Goal: Information Seeking & Learning: Learn about a topic

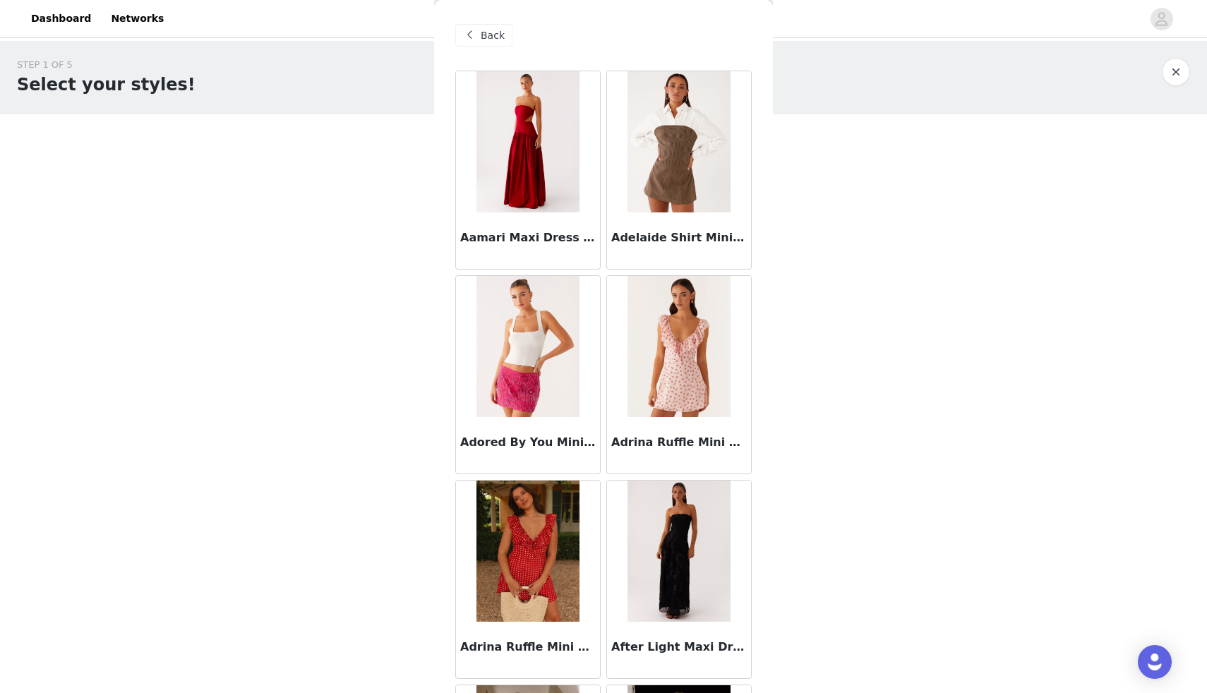
scroll to position [75165, 0]
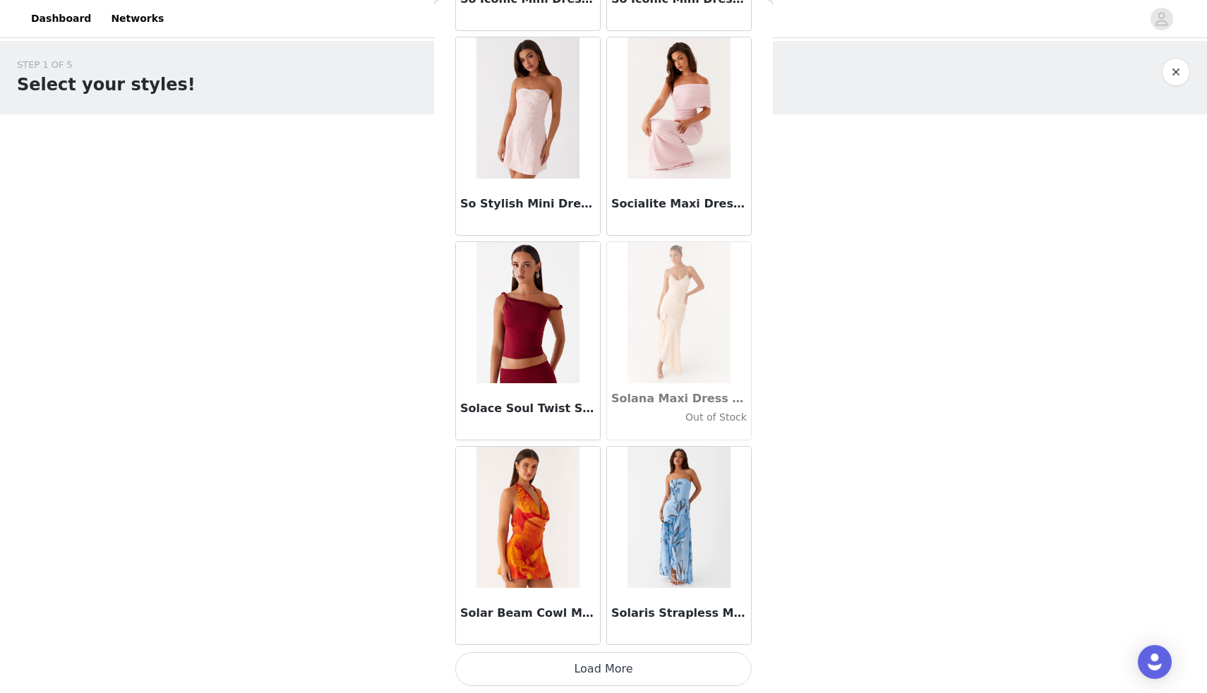
click at [636, 661] on button "Load More" at bounding box center [603, 669] width 296 height 34
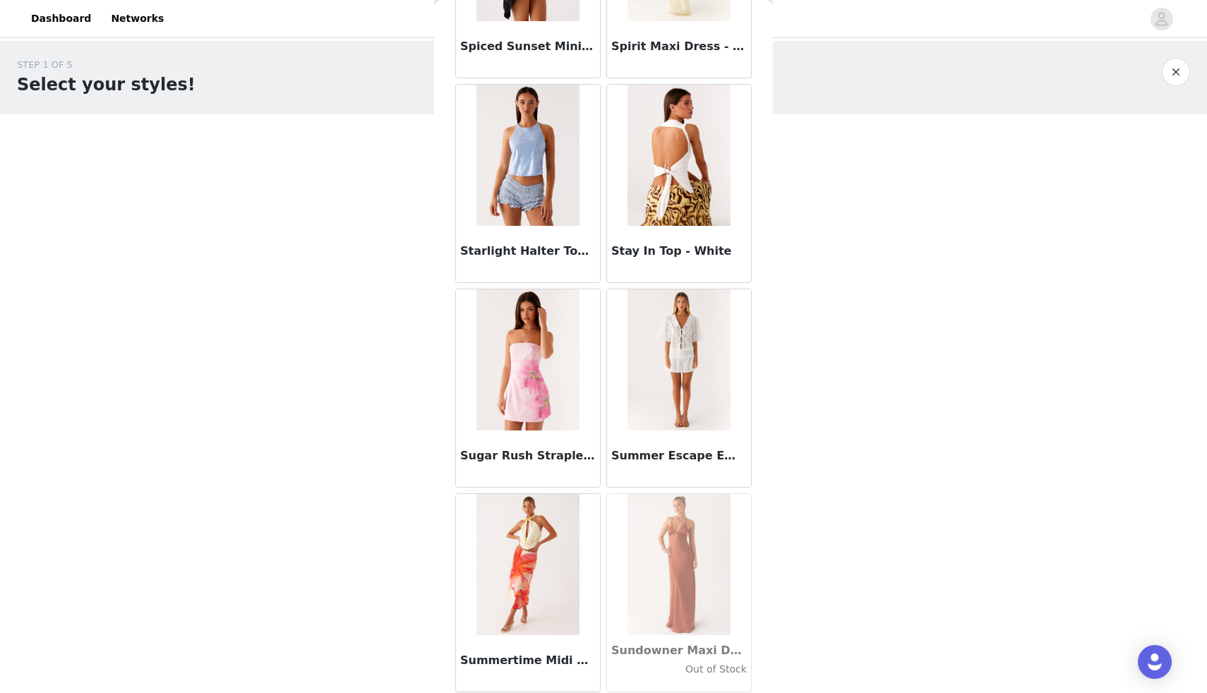
scroll to position [77212, 0]
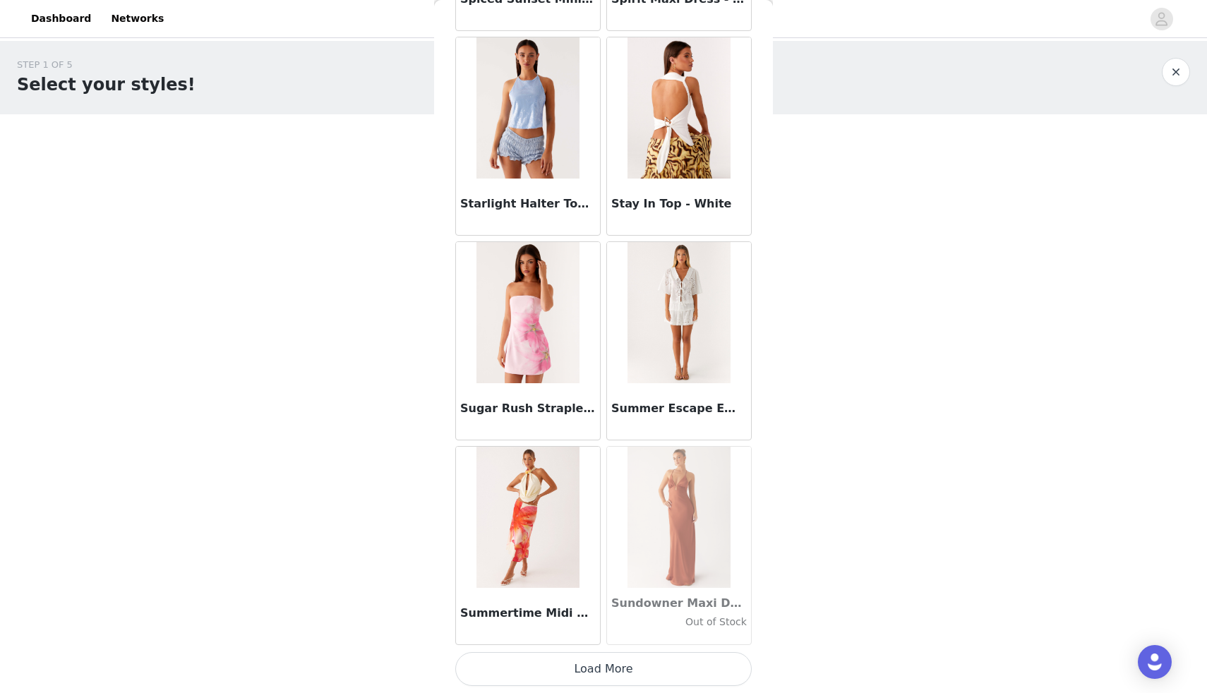
click at [567, 667] on button "Load More" at bounding box center [603, 669] width 296 height 34
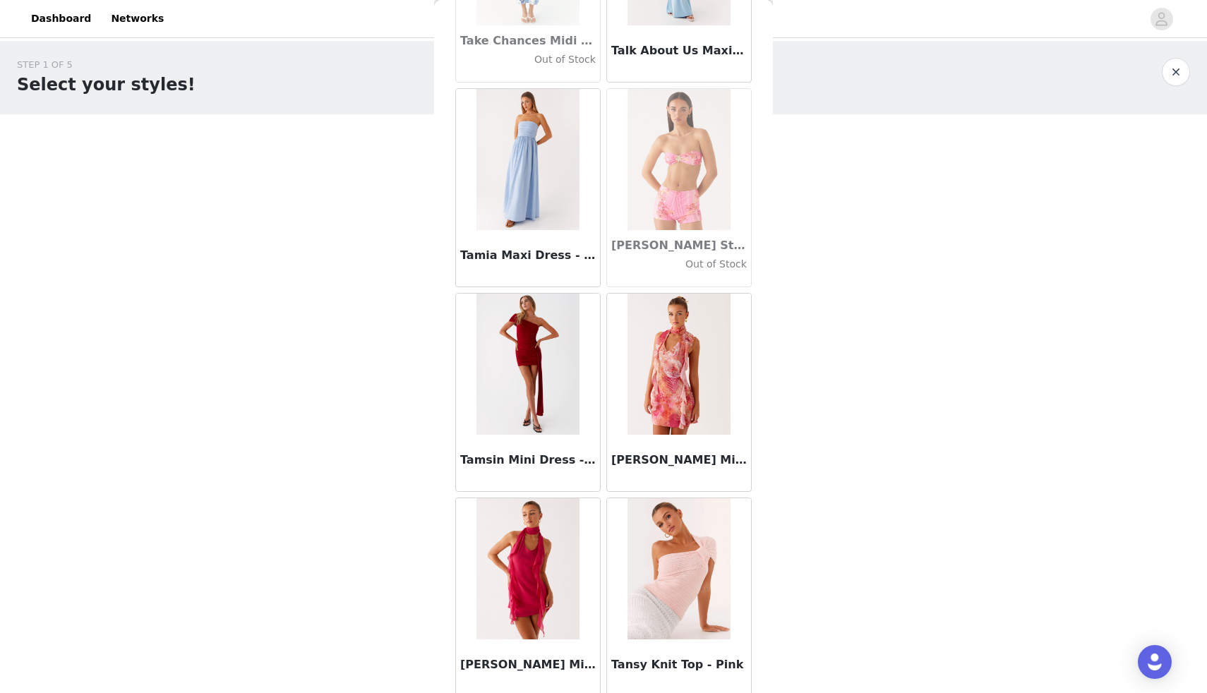
scroll to position [79259, 0]
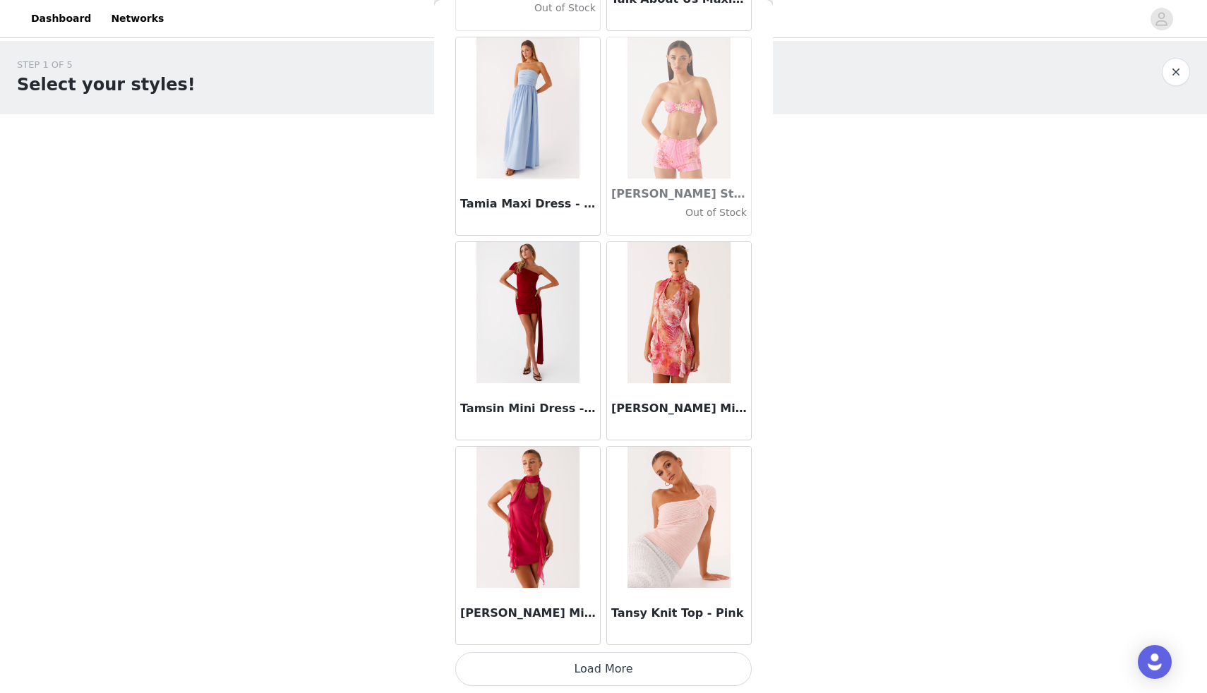
click at [612, 664] on button "Load More" at bounding box center [603, 669] width 296 height 34
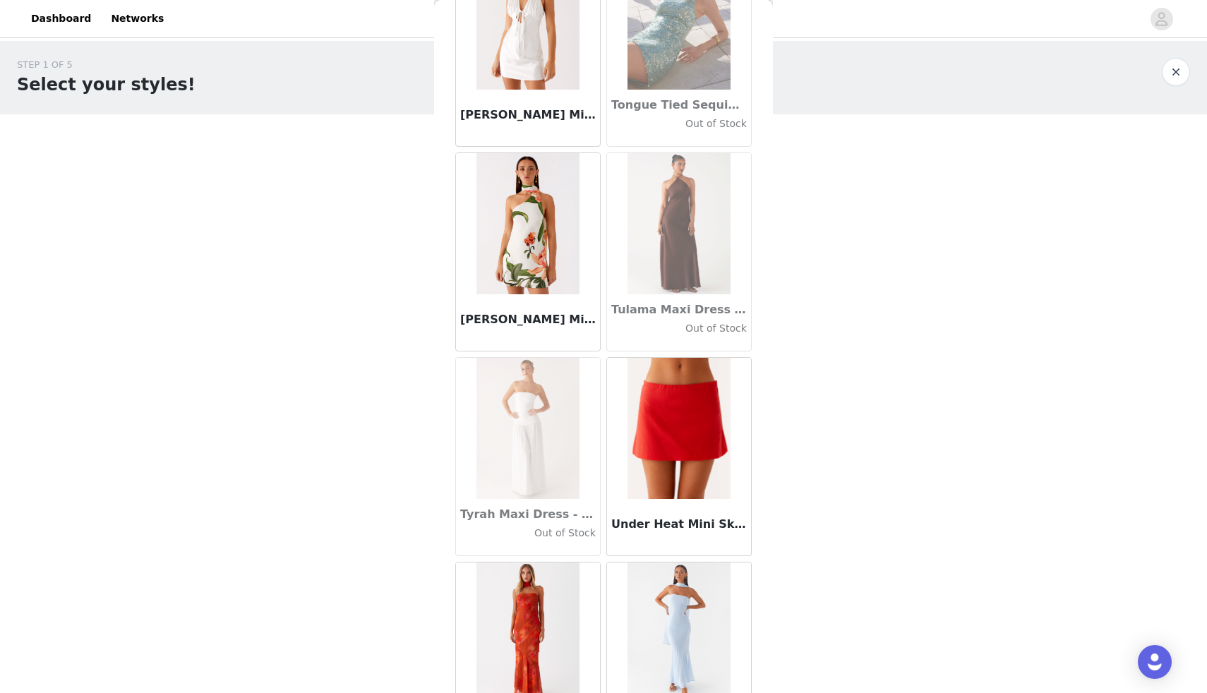
scroll to position [81306, 0]
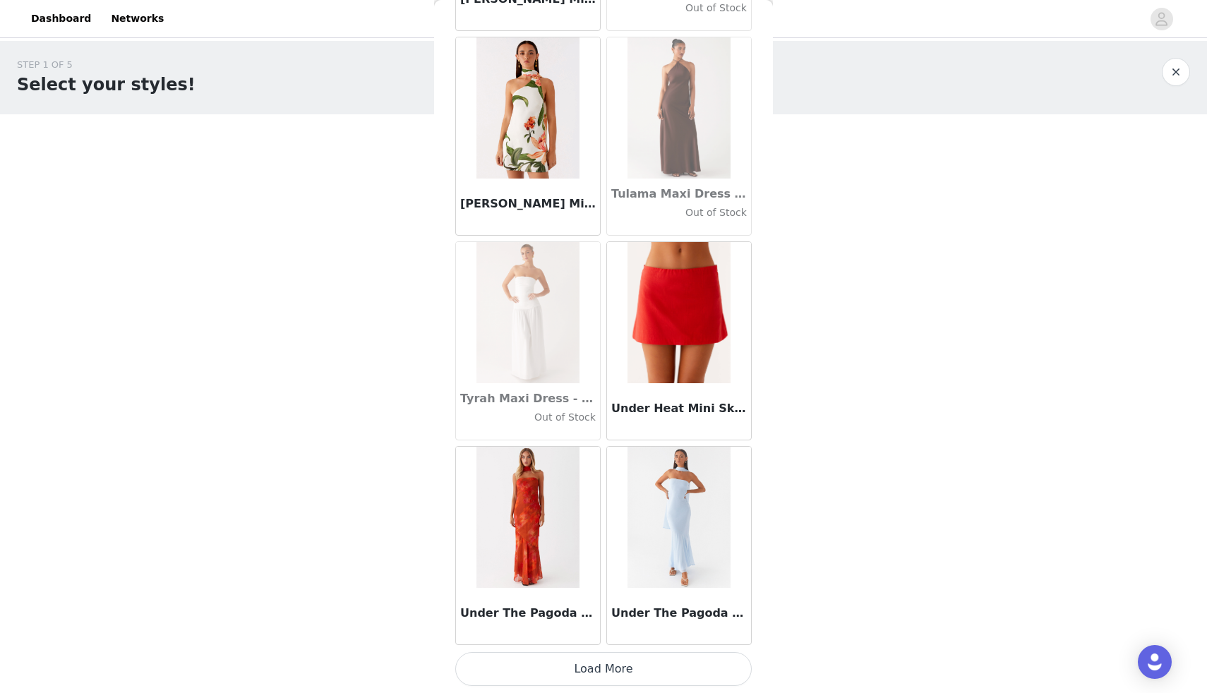
click at [576, 666] on button "Load More" at bounding box center [603, 669] width 296 height 34
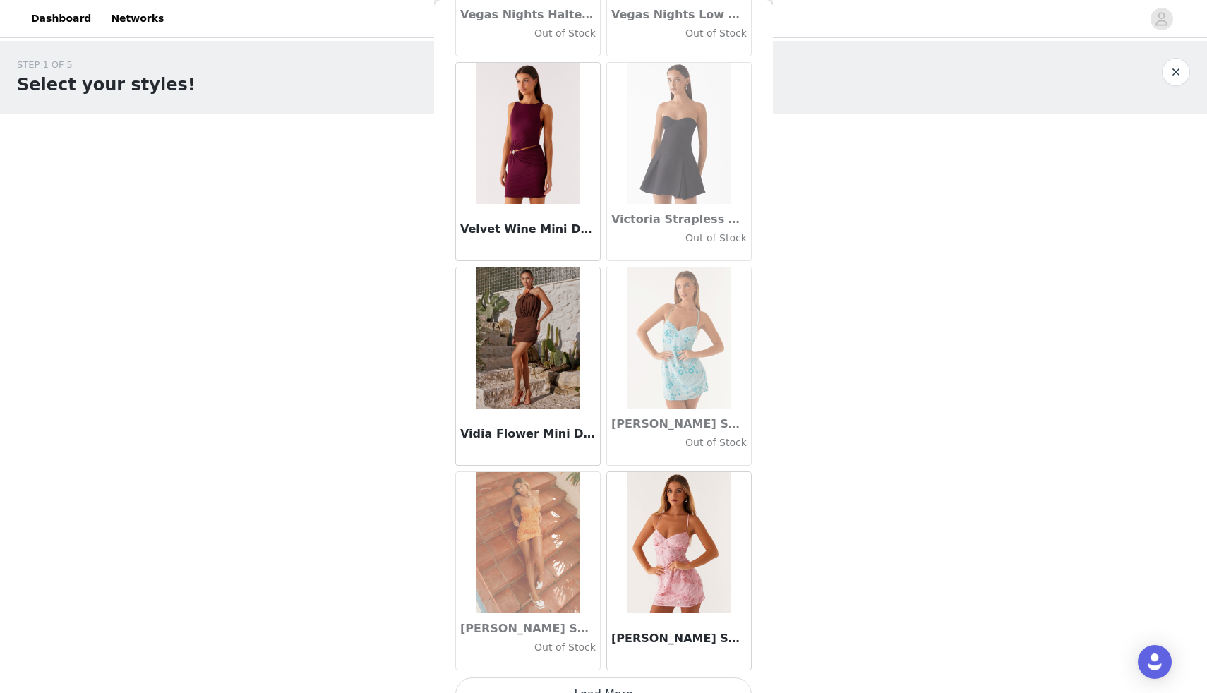
scroll to position [83354, 0]
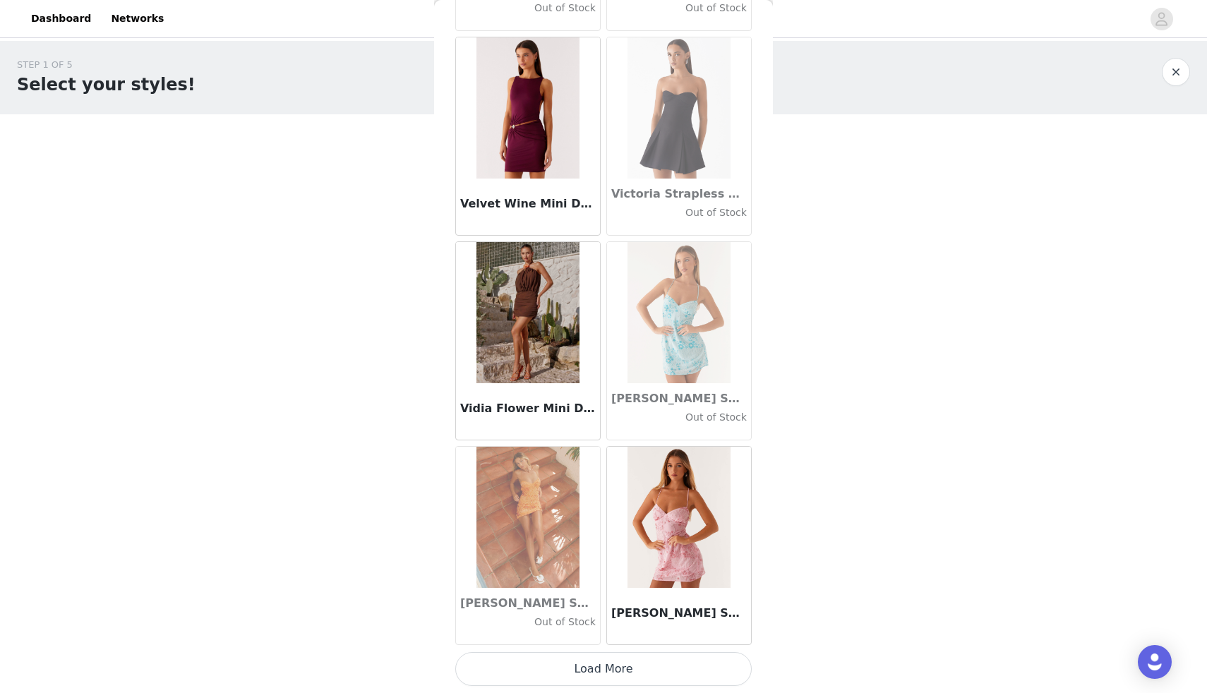
click at [587, 666] on button "Load More" at bounding box center [603, 669] width 296 height 34
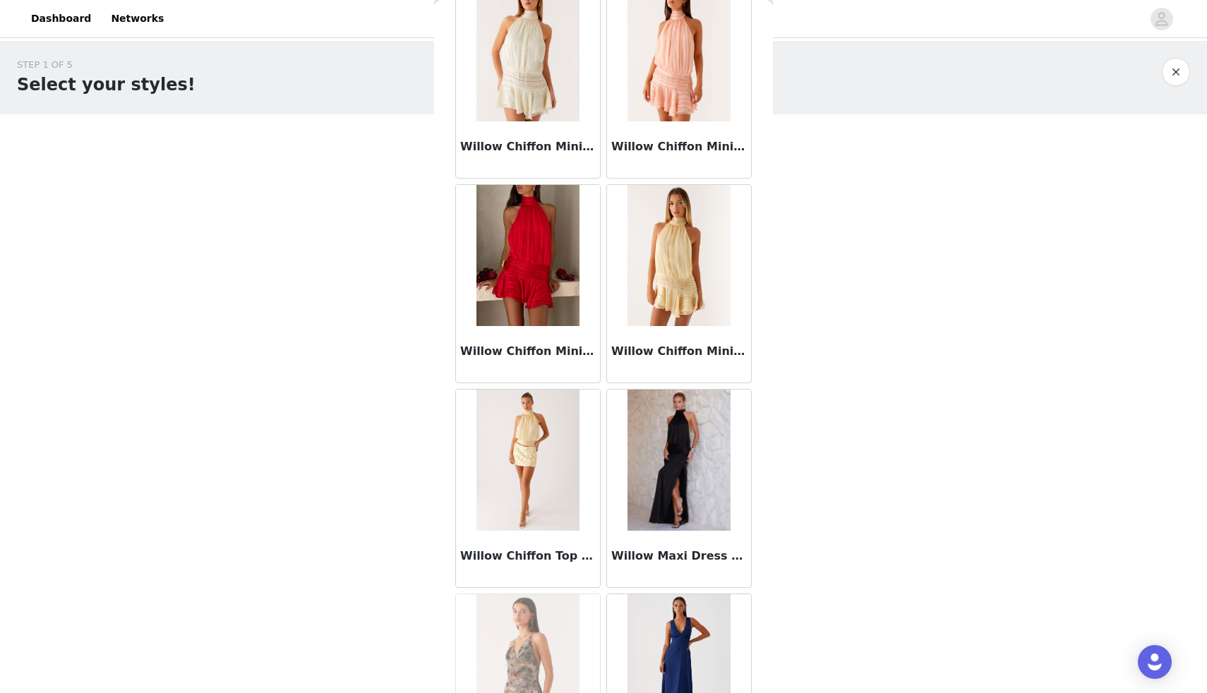
scroll to position [85401, 0]
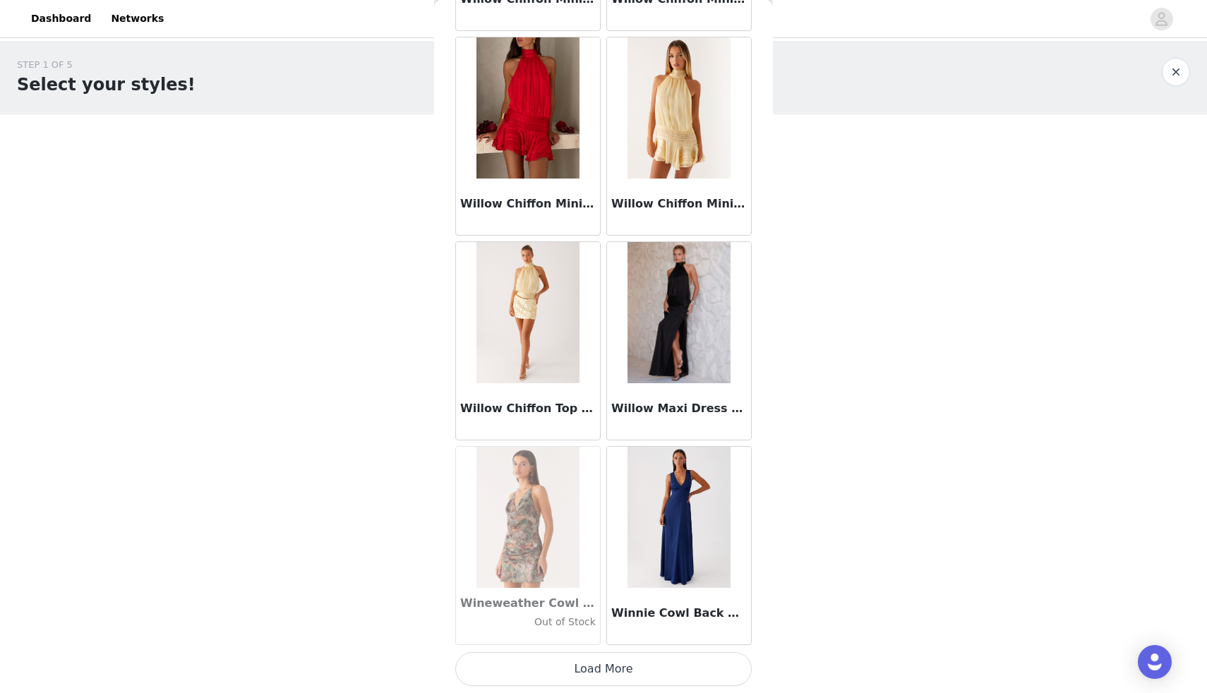
click at [615, 660] on button "Load More" at bounding box center [603, 669] width 296 height 34
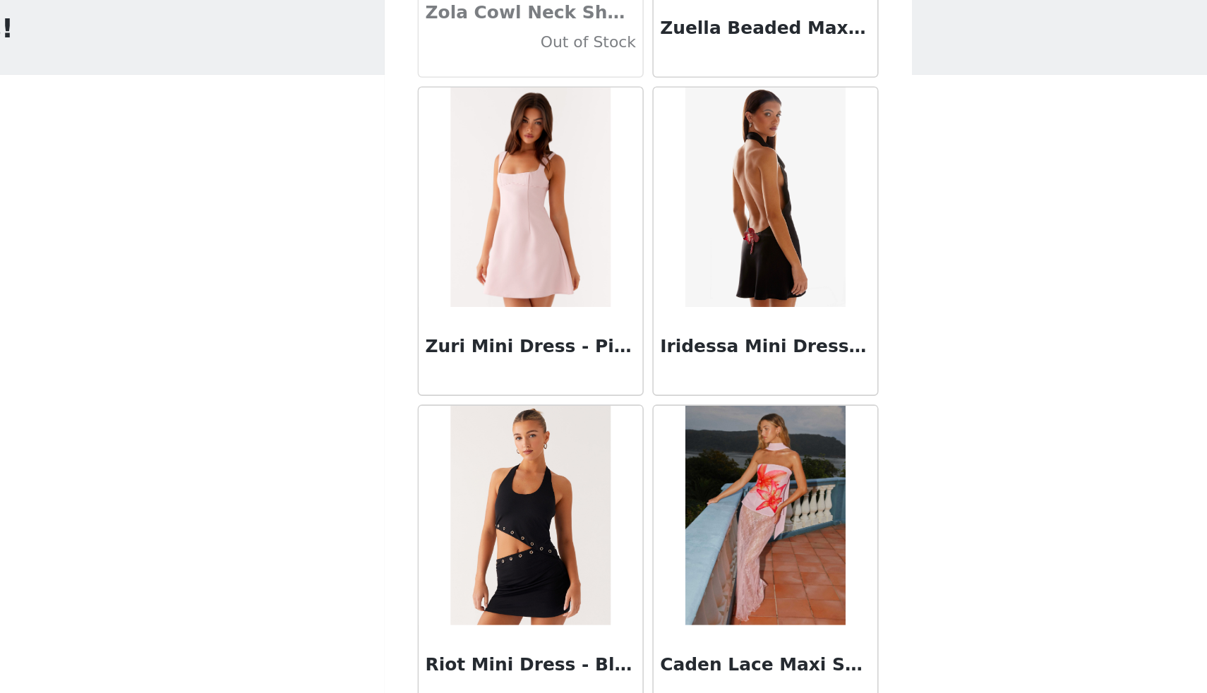
scroll to position [87448, 0]
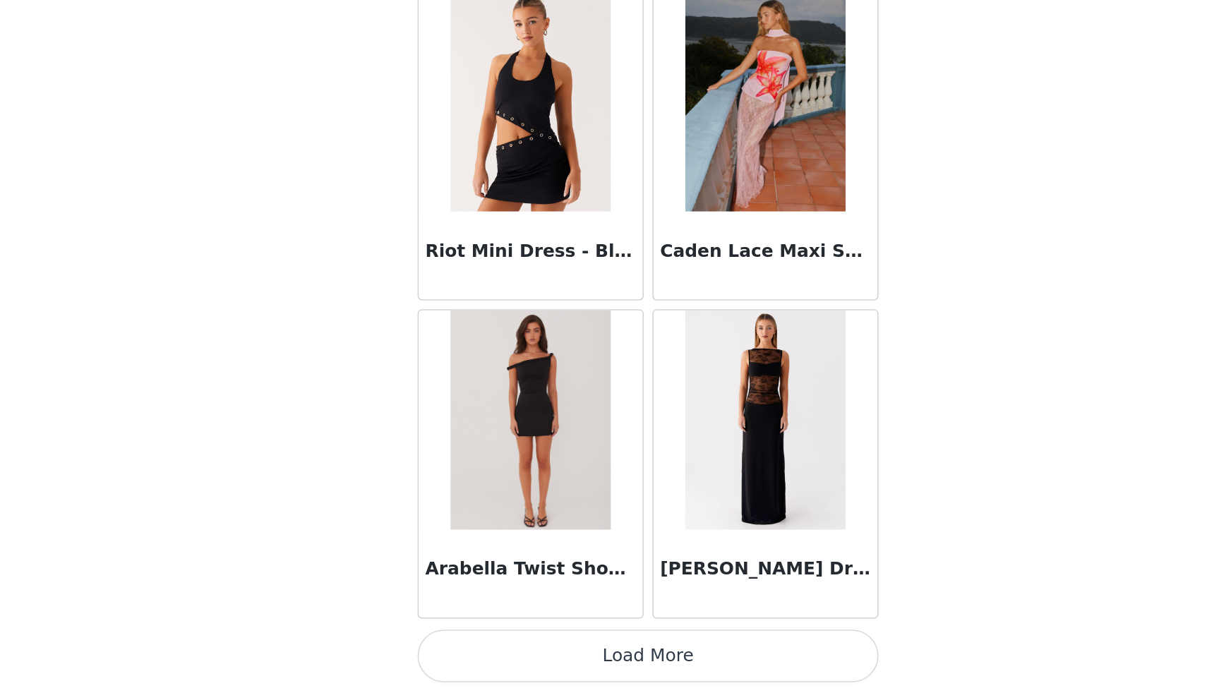
click at [590, 673] on button "Load More" at bounding box center [603, 669] width 296 height 34
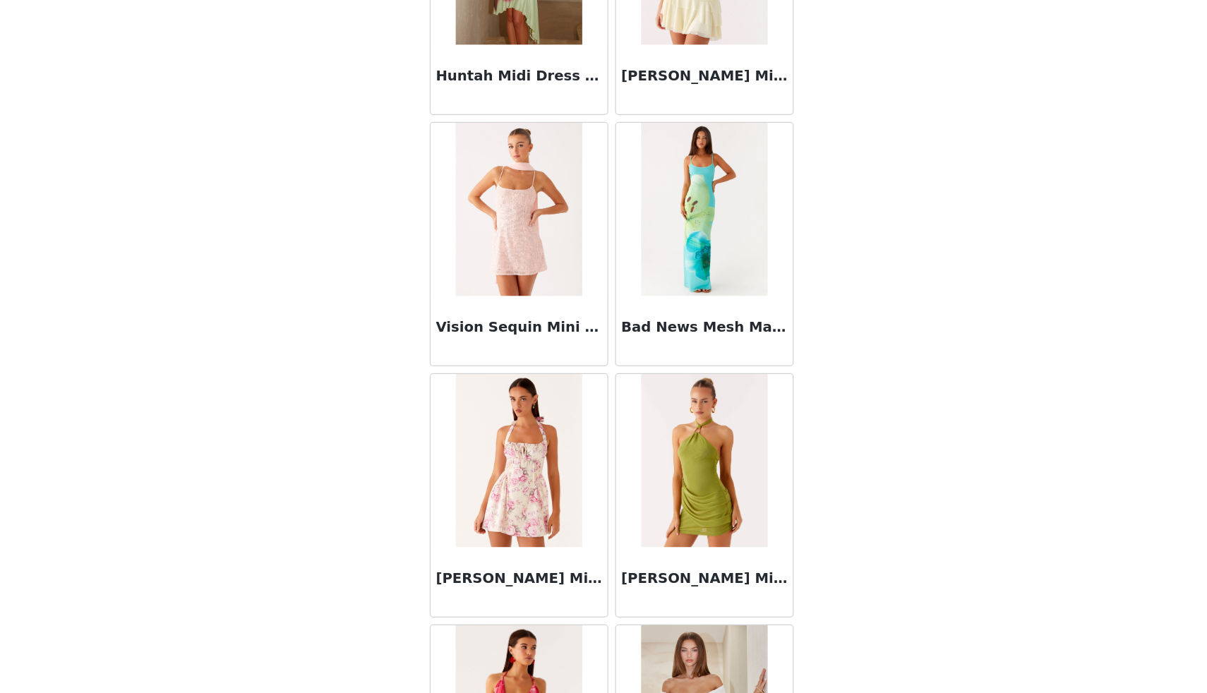
scroll to position [89495, 0]
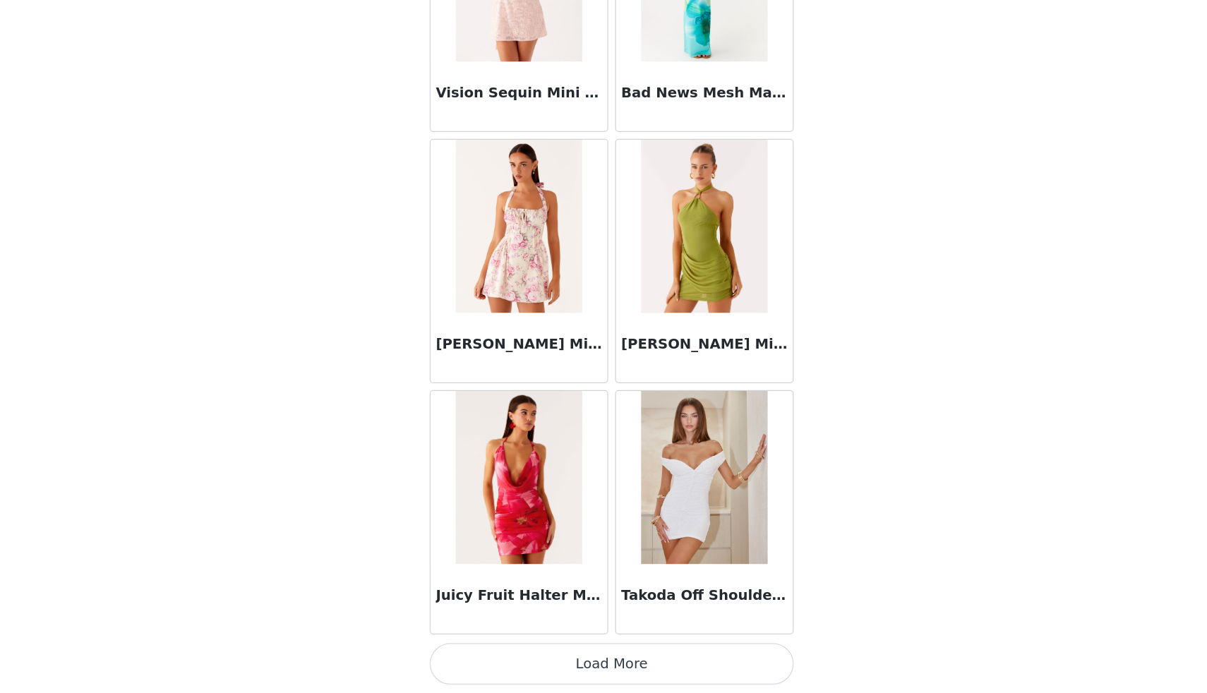
click at [613, 661] on button "Load More" at bounding box center [603, 669] width 296 height 34
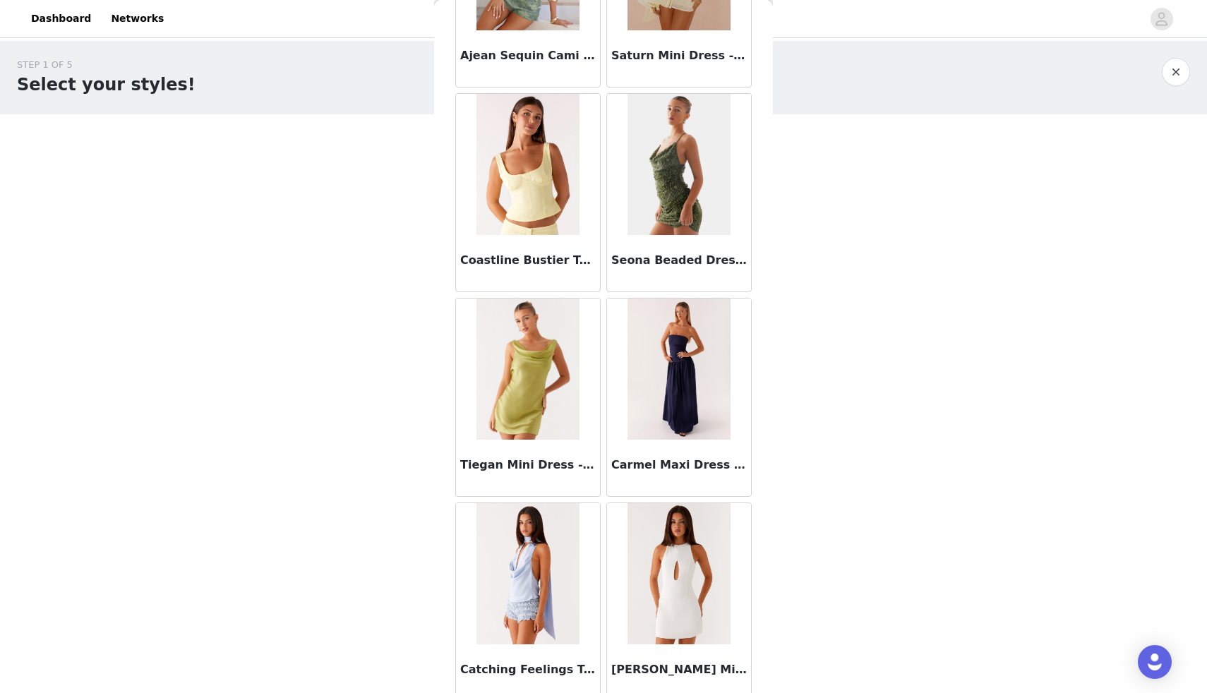
scroll to position [91542, 0]
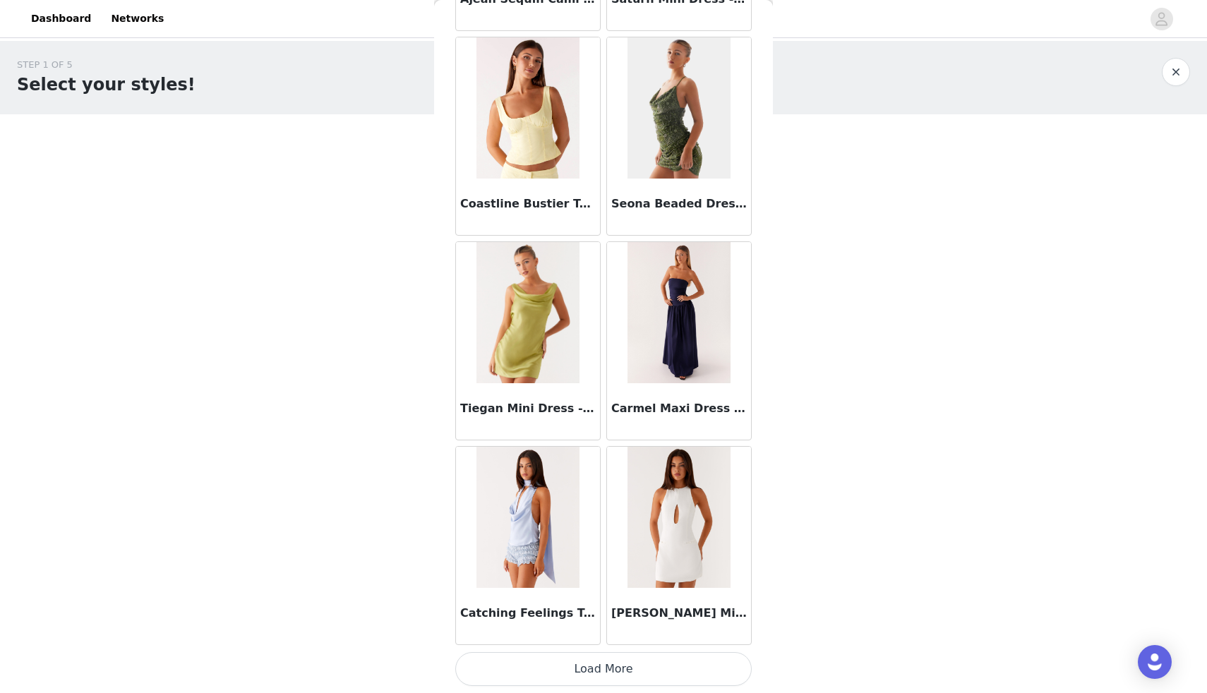
click at [585, 676] on button "Load More" at bounding box center [603, 669] width 296 height 34
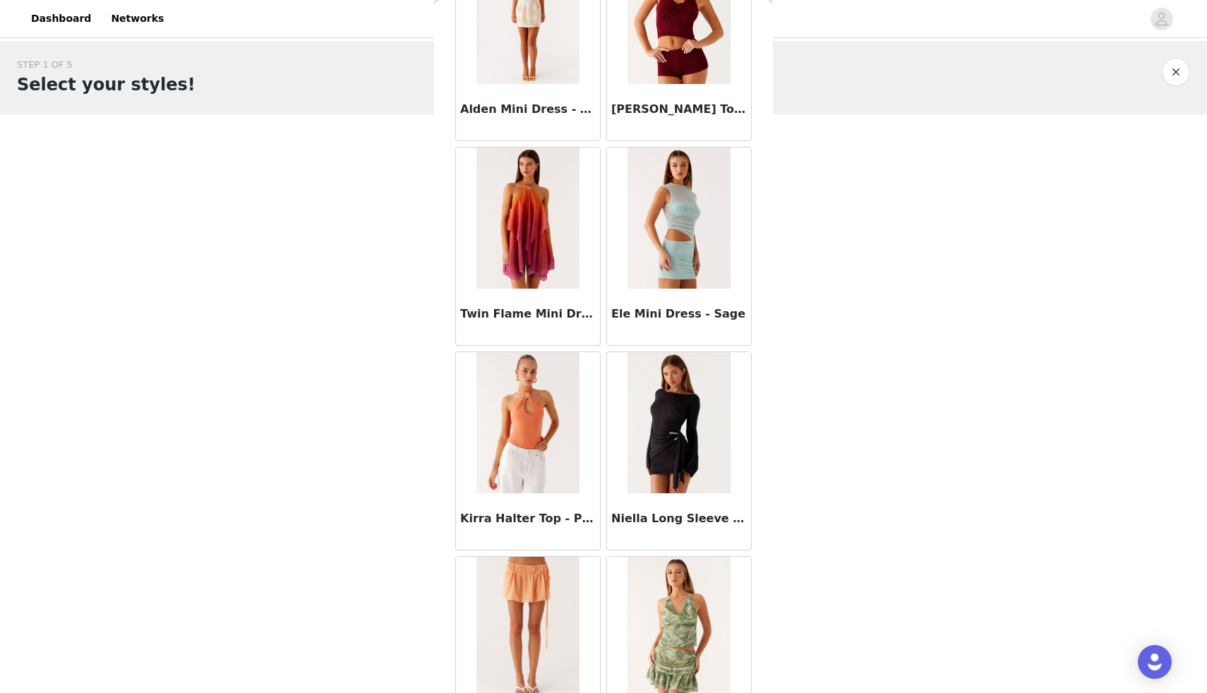
scroll to position [93589, 0]
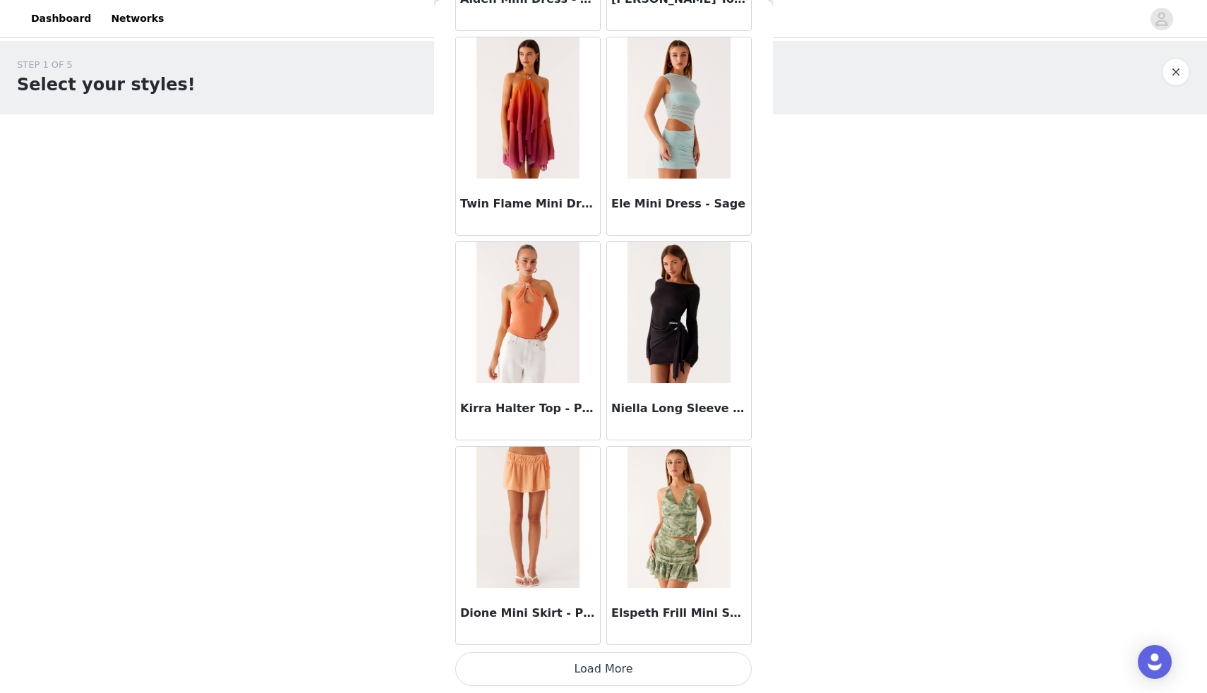
click at [612, 668] on button "Load More" at bounding box center [603, 669] width 296 height 34
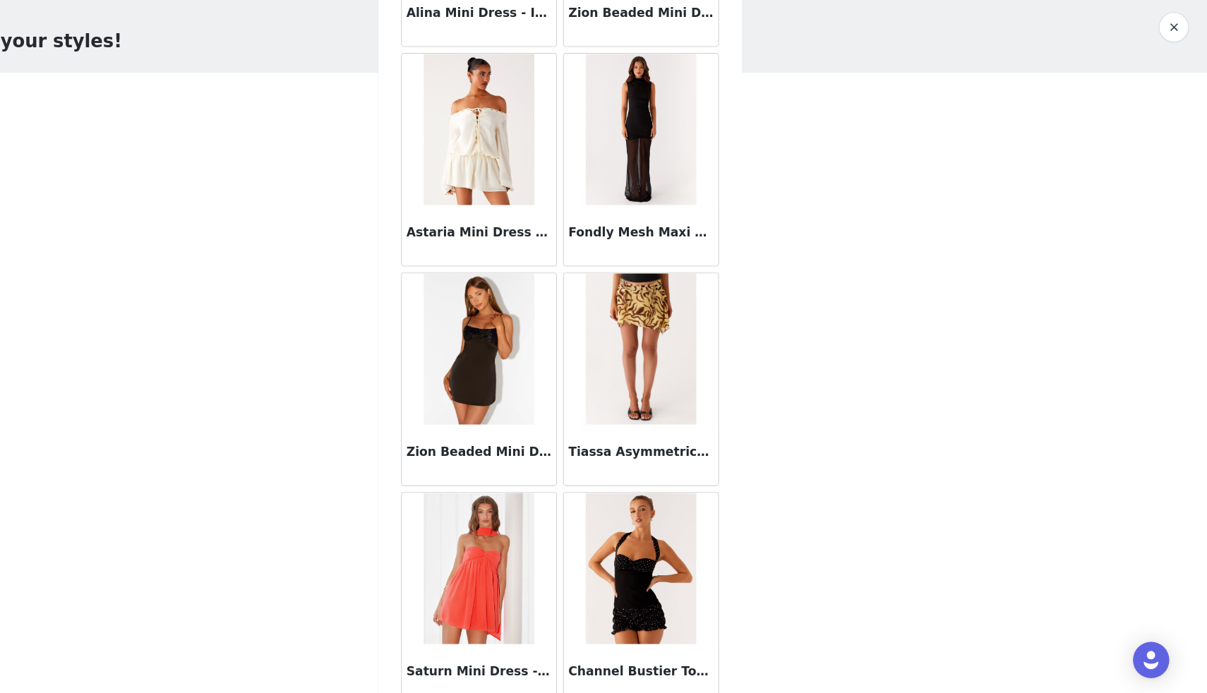
scroll to position [95637, 0]
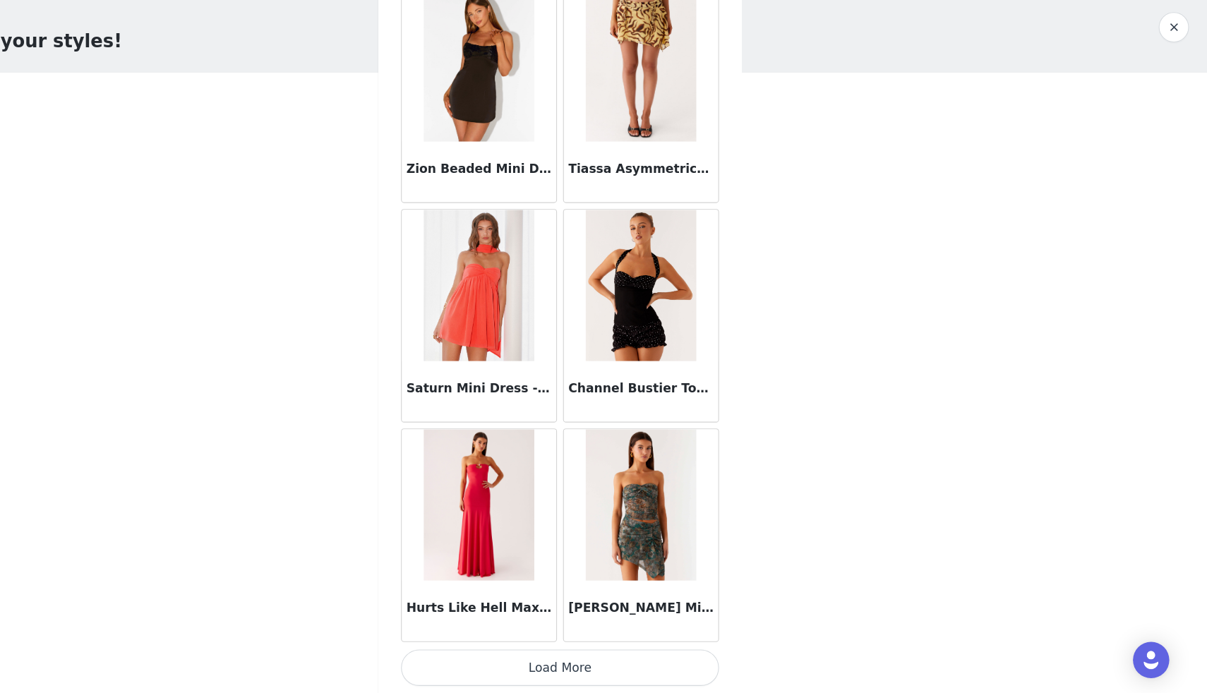
click at [604, 657] on button "Load More" at bounding box center [603, 669] width 296 height 34
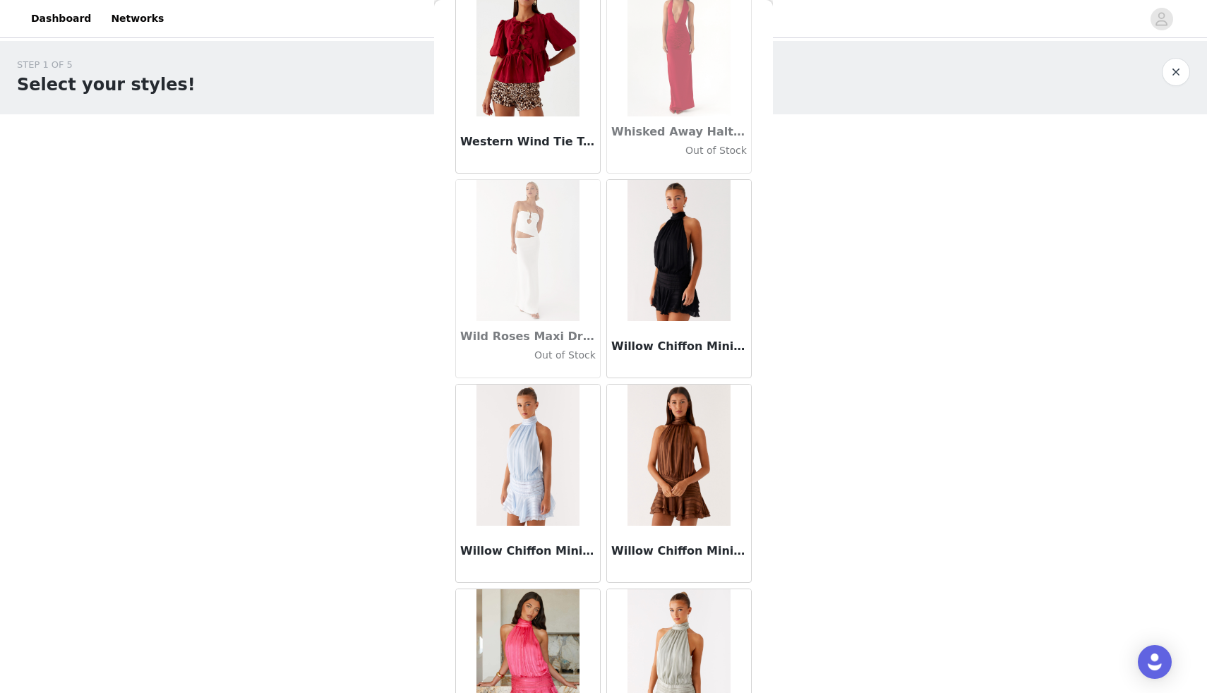
scroll to position [84849, 0]
